Goal: Browse casually: Explore the website without a specific task or goal

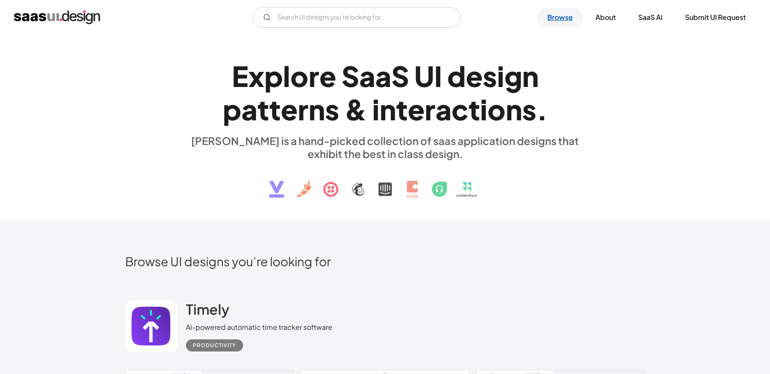
click at [569, 15] on link "Browse" at bounding box center [560, 17] width 46 height 19
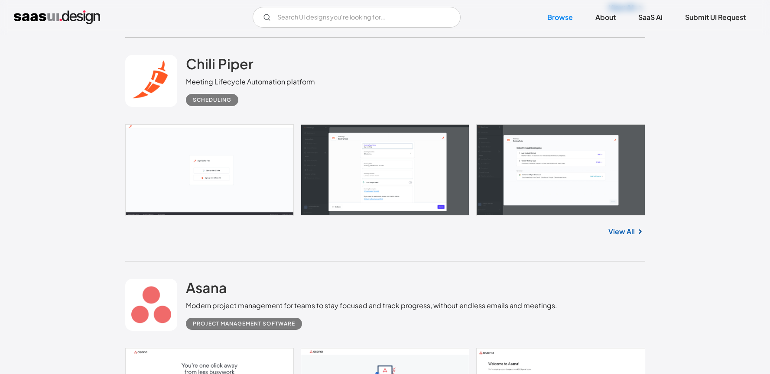
scroll to position [5554, 0]
click at [216, 173] on link at bounding box center [385, 169] width 520 height 91
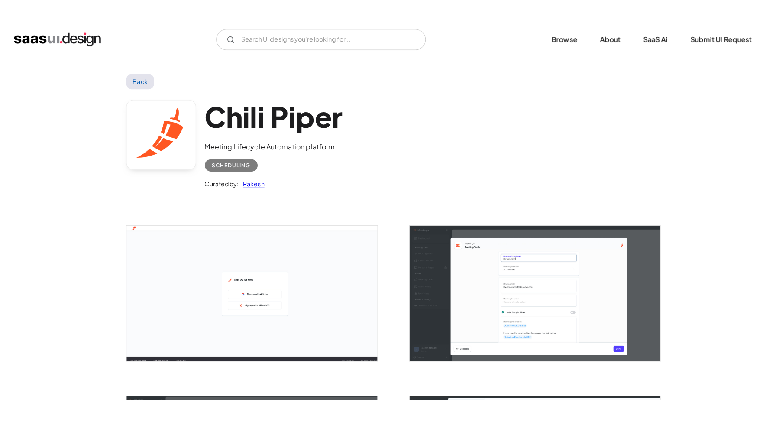
scroll to position [153, 0]
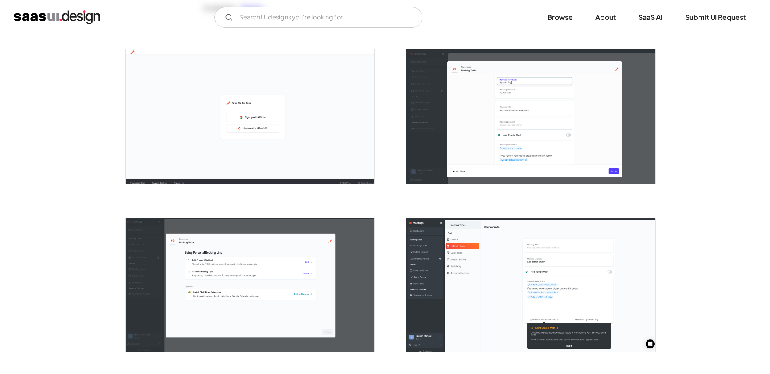
click at [311, 160] on img "open lightbox" at bounding box center [250, 116] width 249 height 134
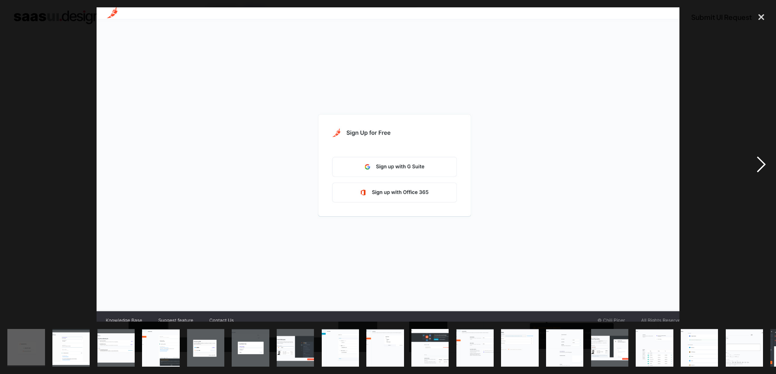
click at [768, 160] on div "next image" at bounding box center [761, 164] width 29 height 314
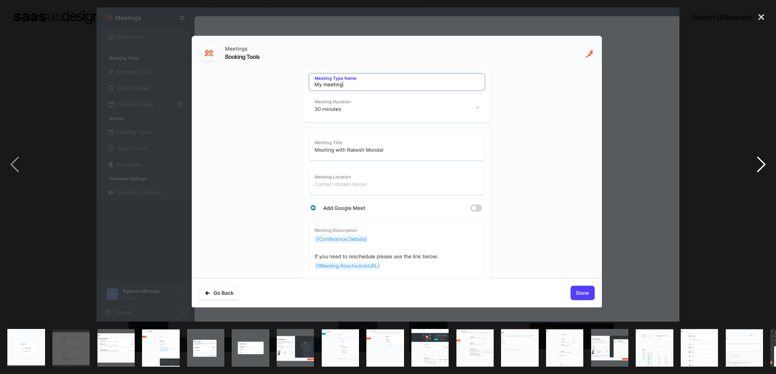
click at [756, 162] on div "next image" at bounding box center [761, 164] width 29 height 314
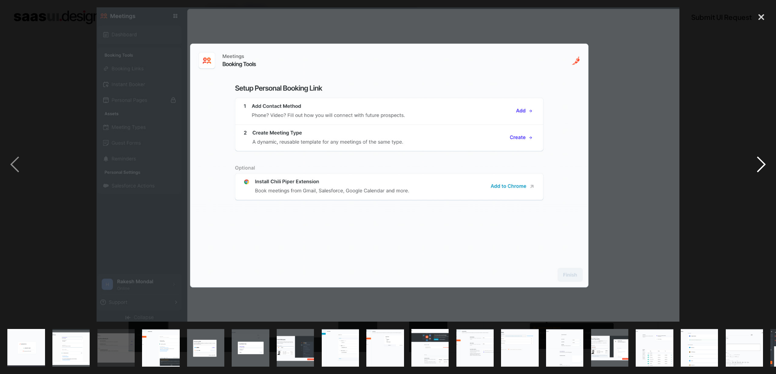
click at [755, 162] on div "next image" at bounding box center [761, 164] width 29 height 314
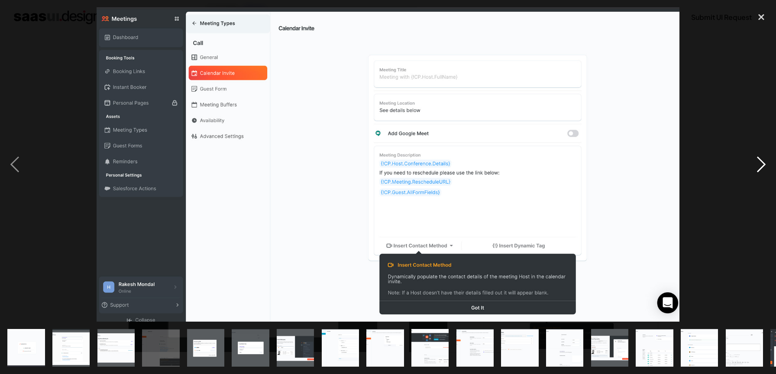
click at [755, 162] on div "next image" at bounding box center [761, 164] width 29 height 314
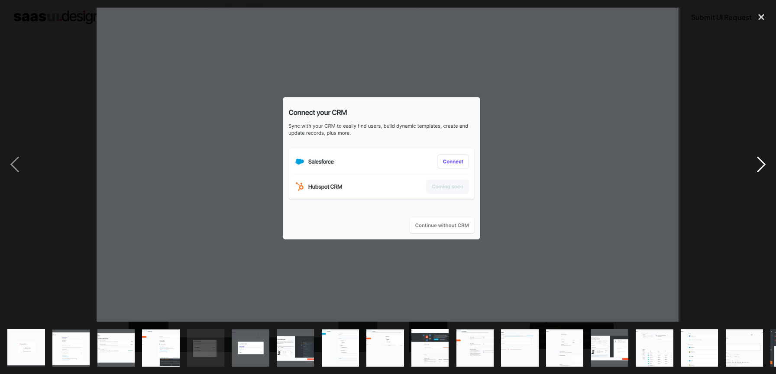
click at [755, 162] on div "next image" at bounding box center [761, 164] width 29 height 314
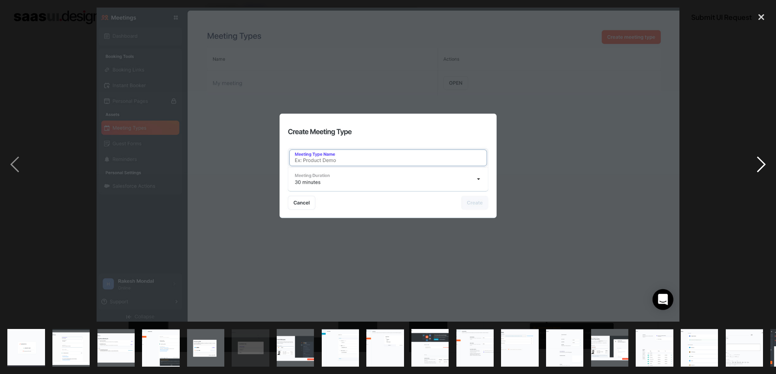
click at [755, 162] on div "next image" at bounding box center [761, 164] width 29 height 314
